Goal: Obtain resource: Download file/media

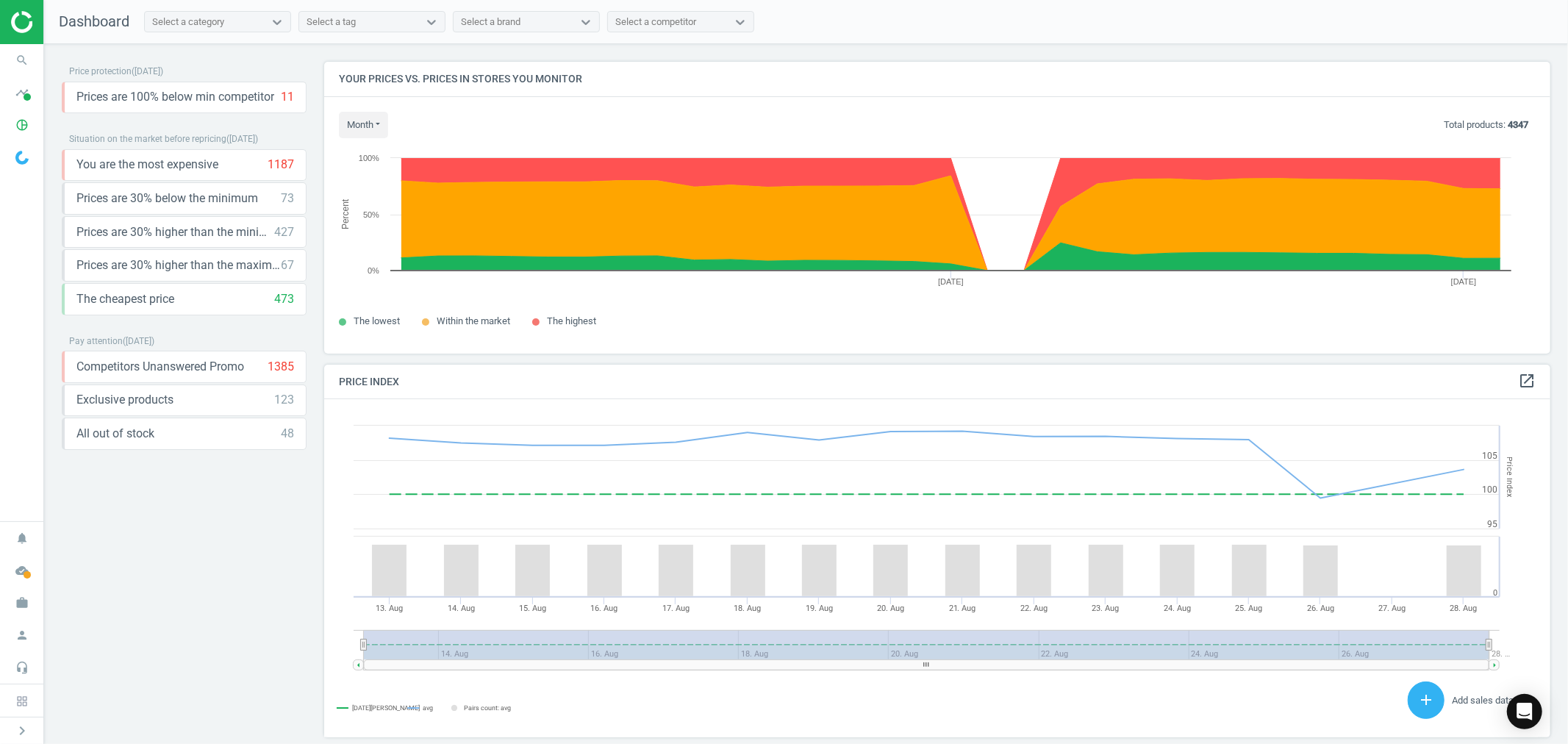
scroll to position [318, 1240]
click at [23, 96] on span at bounding box center [27, 97] width 7 height 7
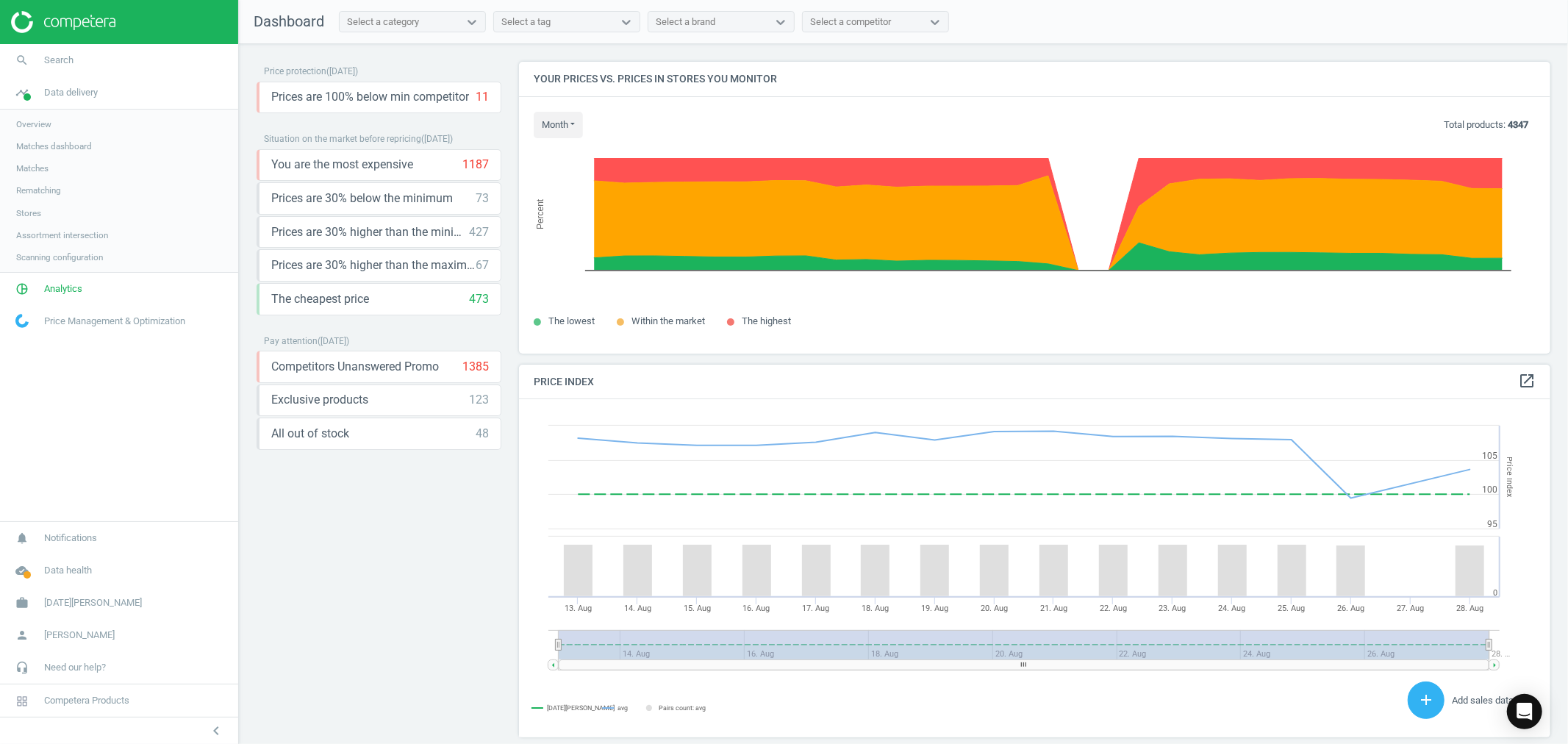
scroll to position [8, 8]
click at [56, 287] on span "Analytics" at bounding box center [62, 289] width 38 height 13
click at [35, 174] on span "Products" at bounding box center [33, 178] width 34 height 12
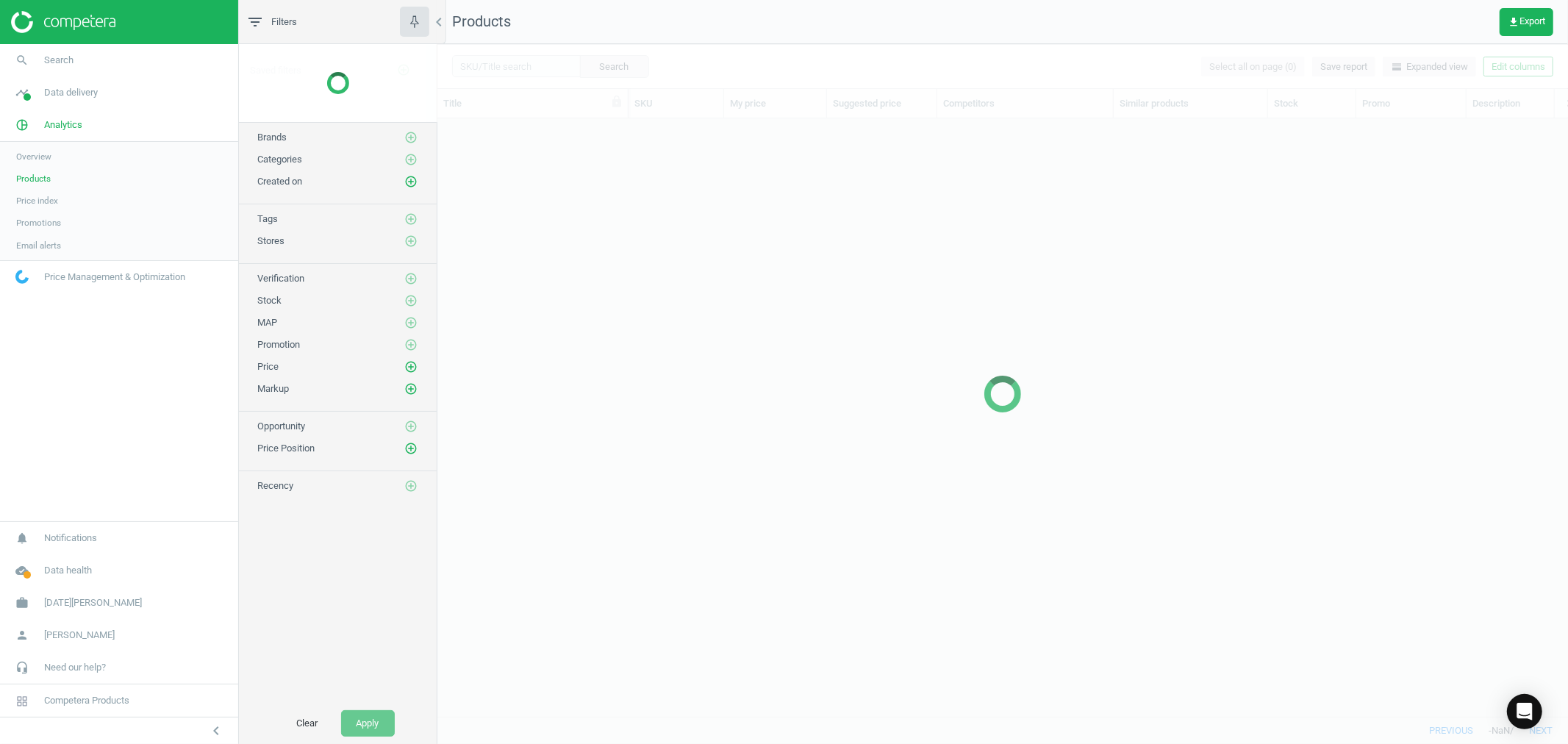
scroll to position [572, 1118]
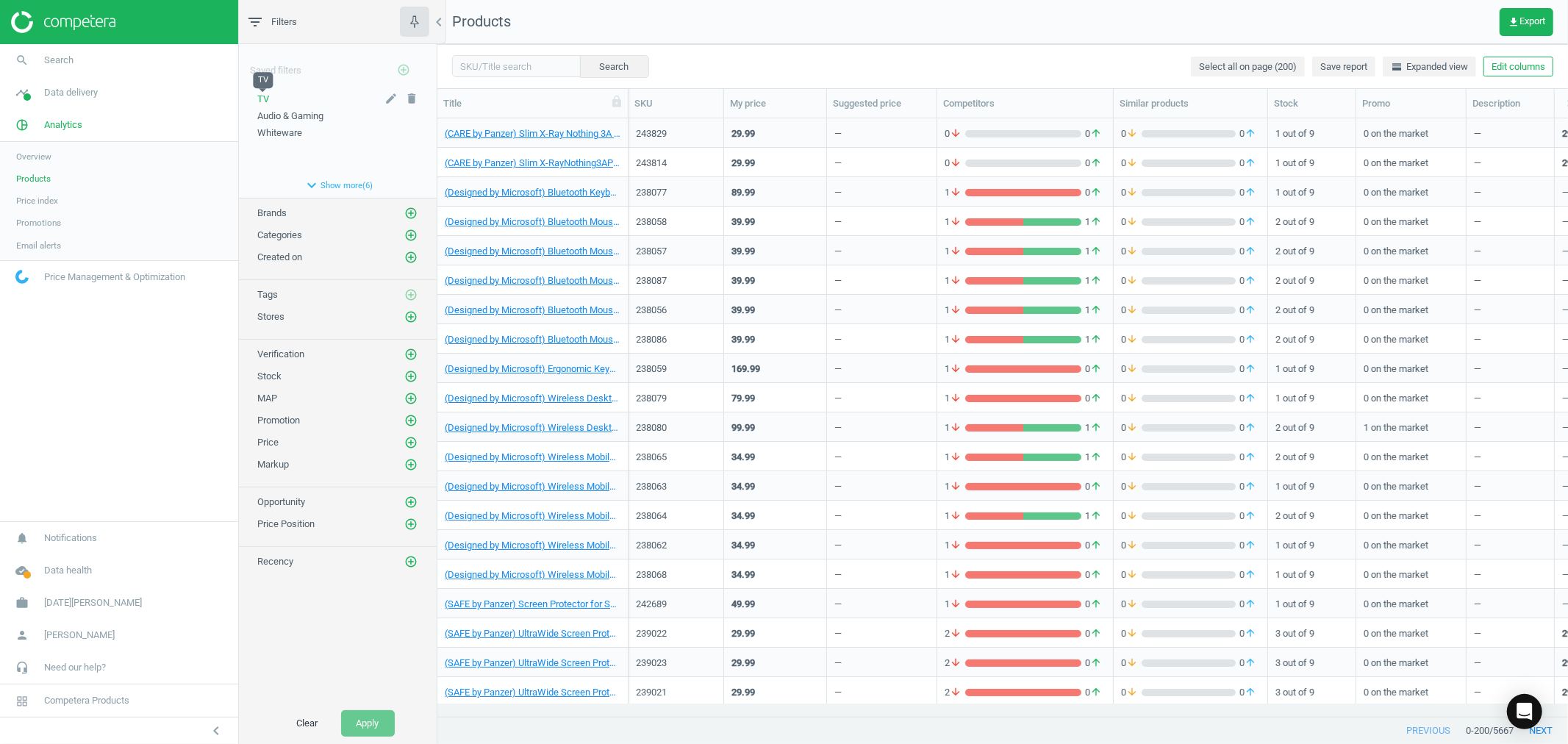
click at [263, 94] on span "TV" at bounding box center [263, 99] width 12 height 11
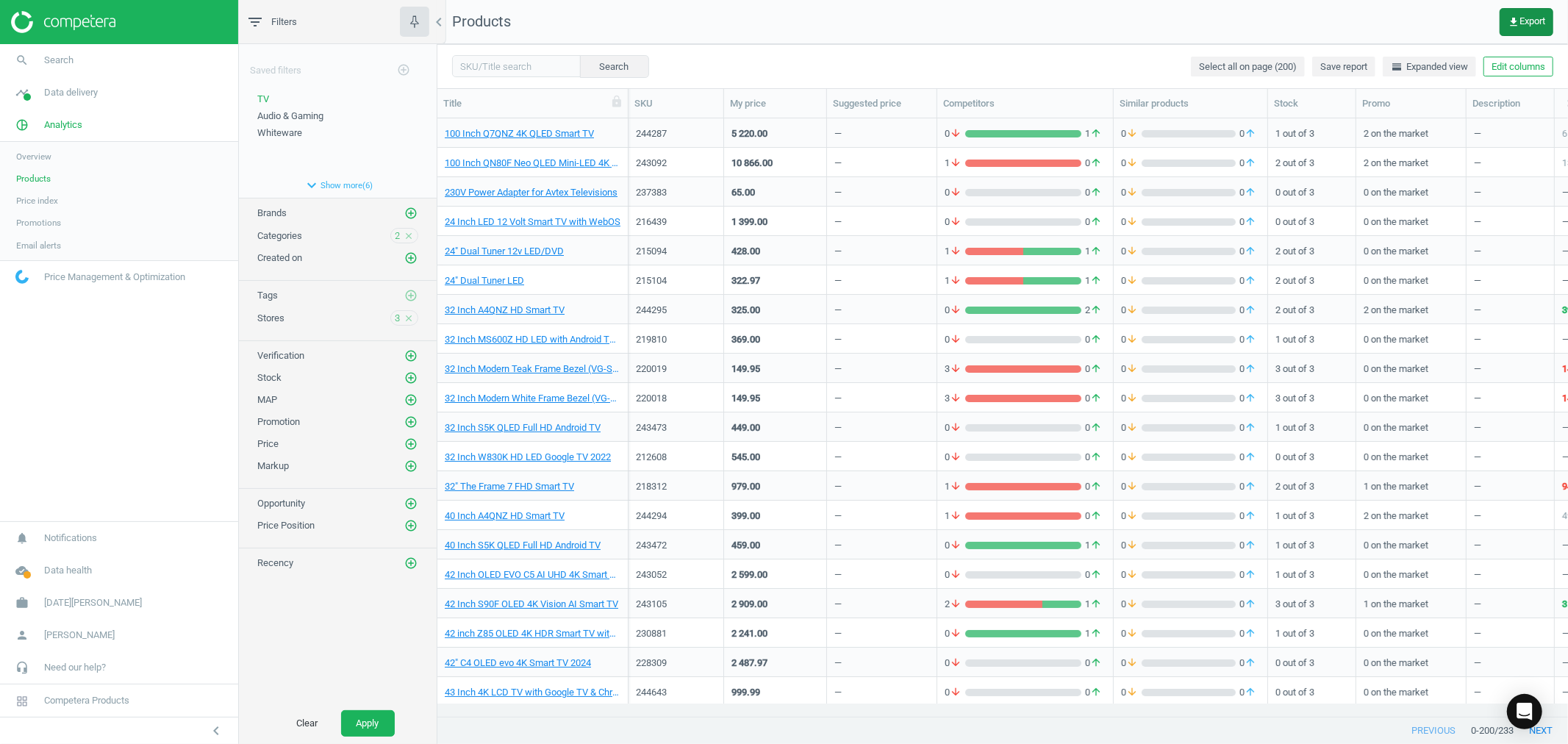
click at [1520, 16] on span "get_app Export" at bounding box center [1526, 21] width 37 height 12
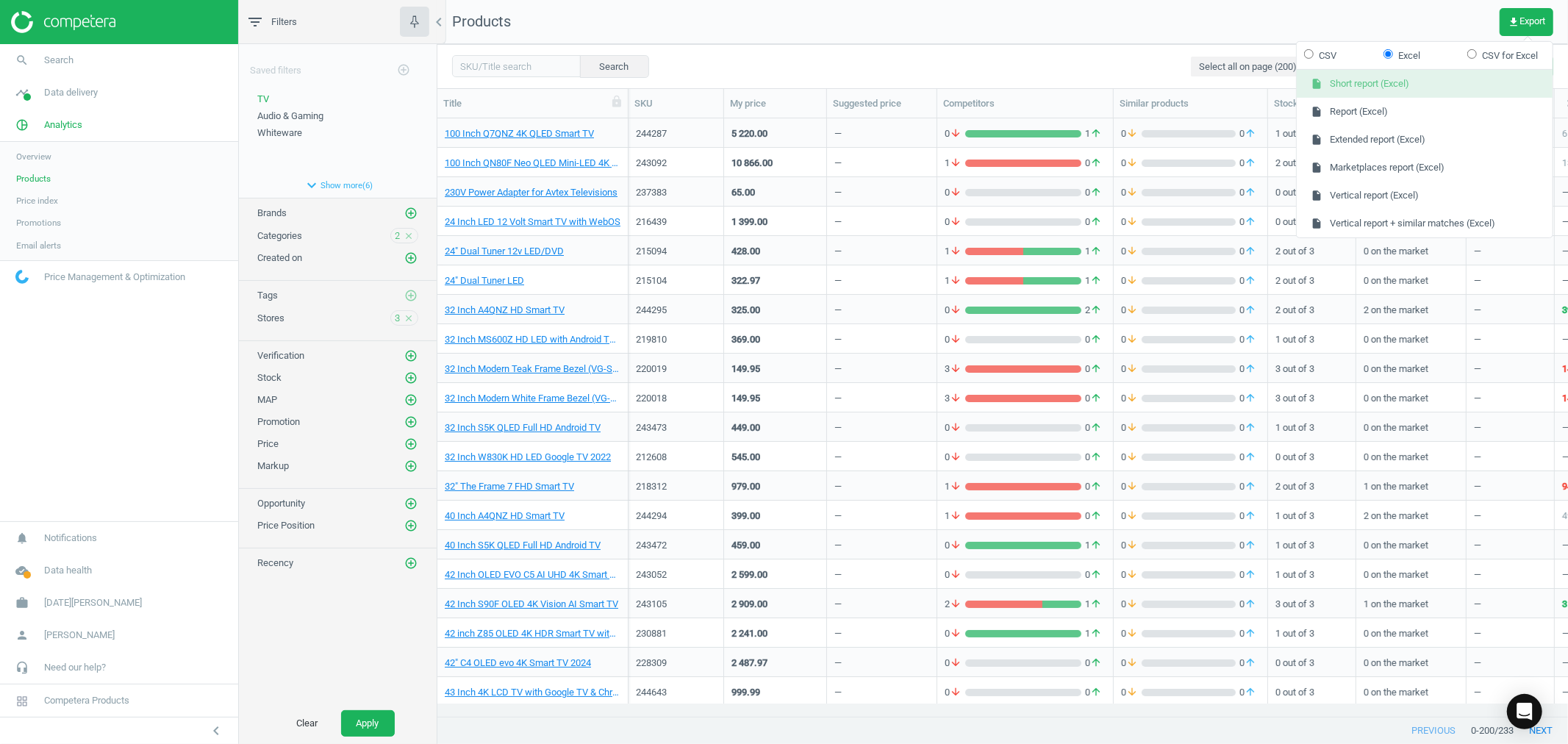
click at [1391, 86] on button "insert_drive_file Short report (Excel)" at bounding box center [1424, 84] width 255 height 28
click at [282, 217] on span "Brands" at bounding box center [272, 213] width 30 height 11
click at [408, 211] on icon "add_circle_outline" at bounding box center [411, 214] width 13 height 13
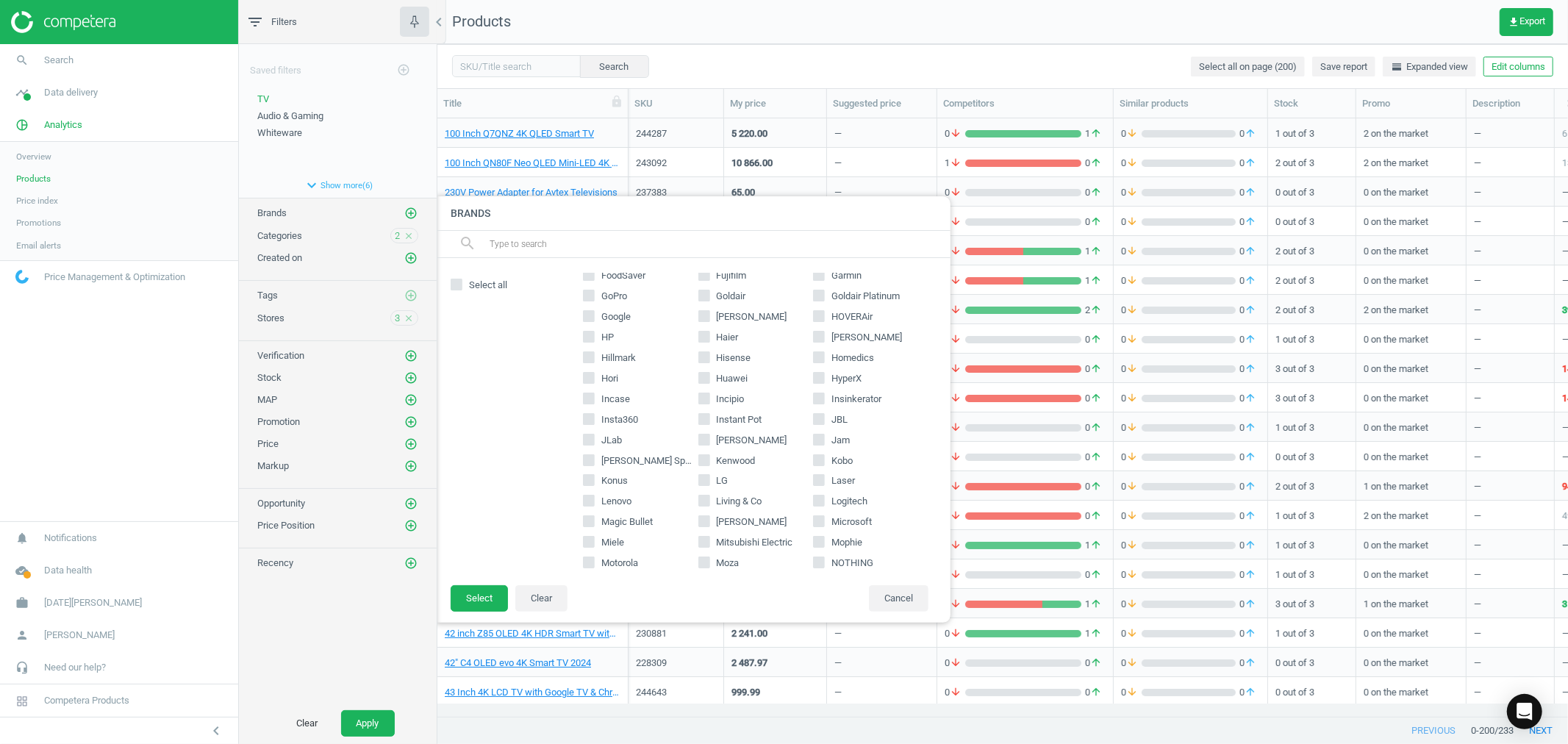
scroll to position [408, 0]
click at [706, 474] on label "LG" at bounding box center [756, 473] width 116 height 13
click at [706, 474] on input "LG" at bounding box center [704, 473] width 9 height 9
checkbox input "true"
click at [469, 596] on button "Select" at bounding box center [479, 599] width 58 height 26
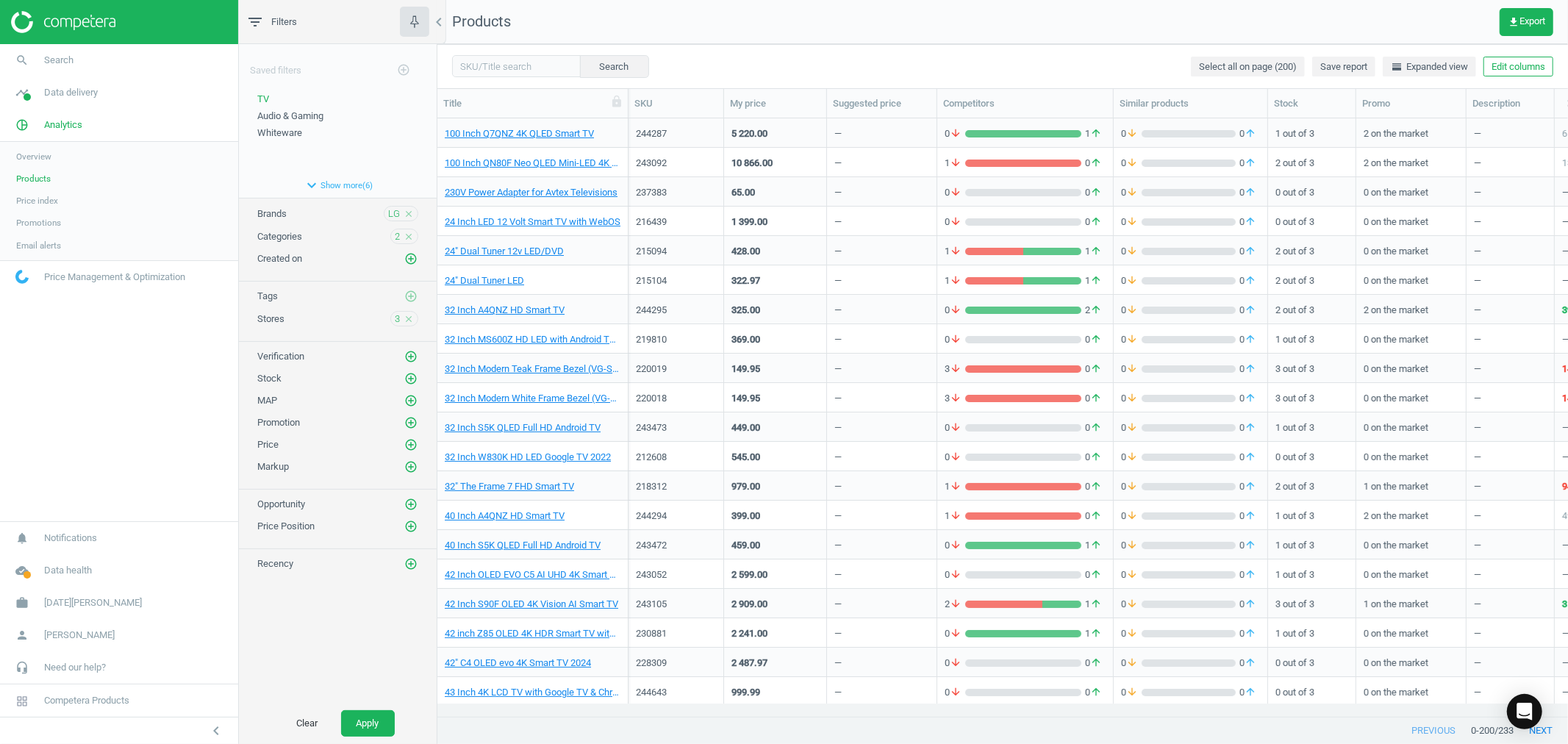
scroll to position [0, 0]
click at [408, 232] on icon "close" at bounding box center [408, 236] width 10 height 10
click at [407, 210] on icon "close" at bounding box center [408, 214] width 10 height 10
